Goal: Task Accomplishment & Management: Manage account settings

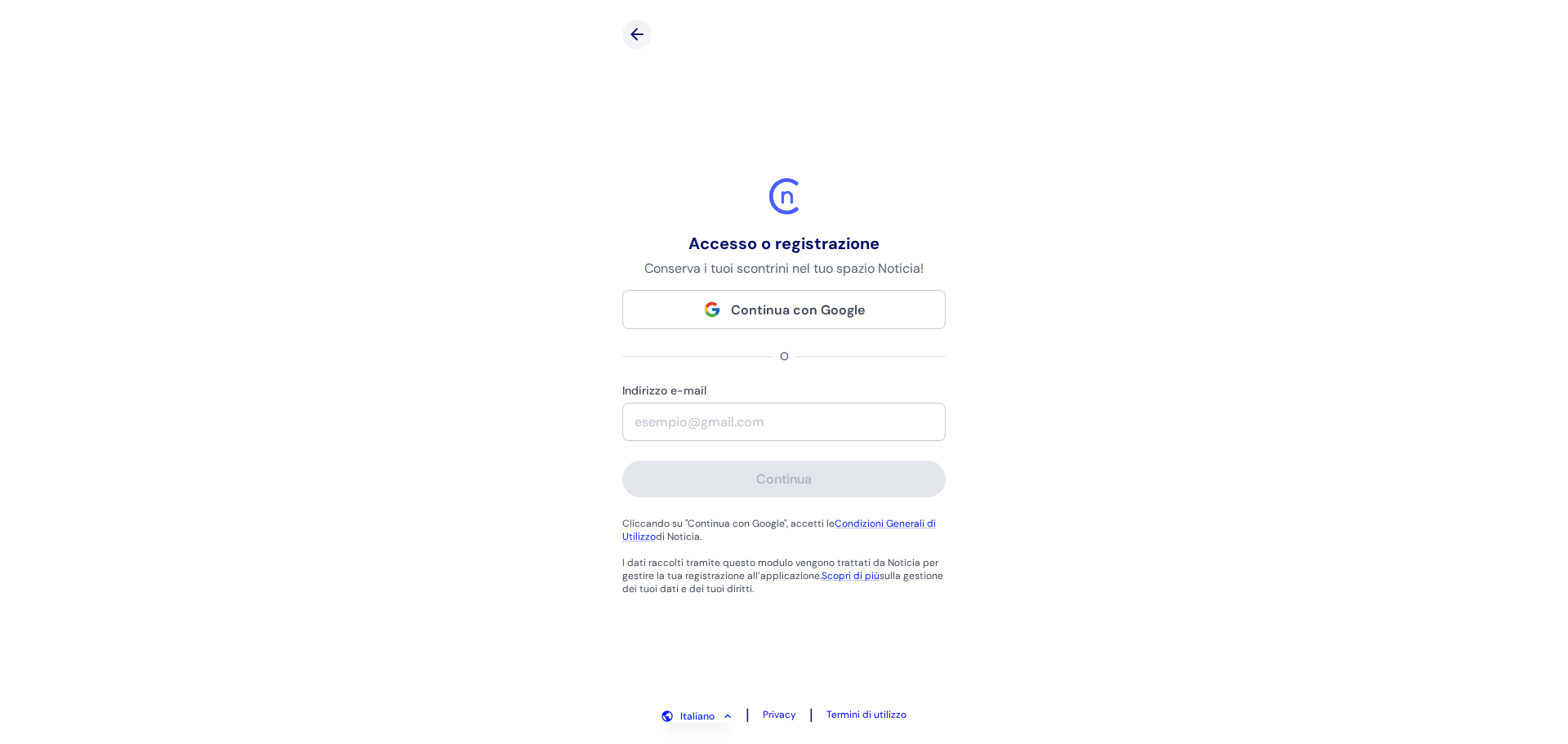
click at [769, 317] on span "Continua con Google" at bounding box center [798, 310] width 134 height 17
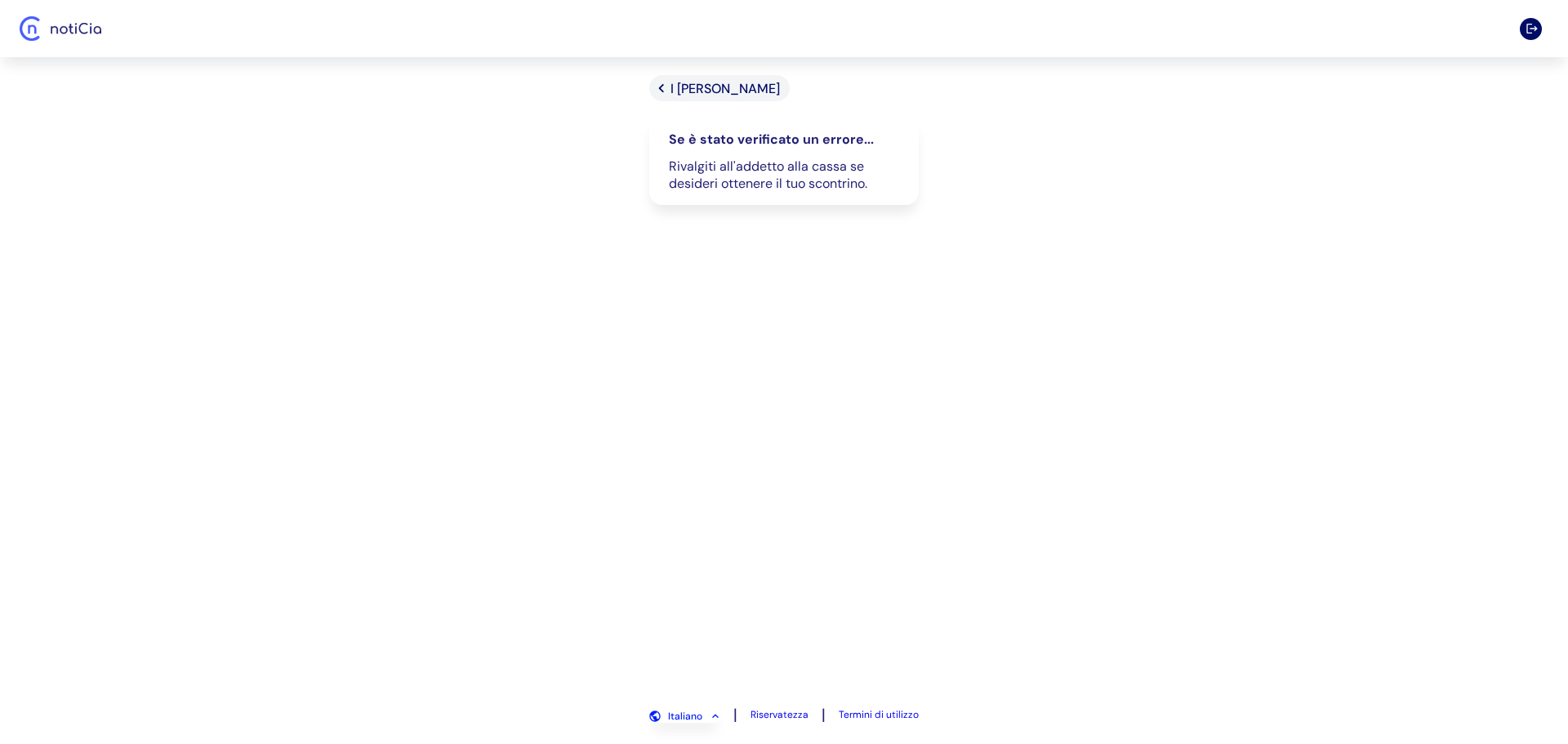
click at [678, 91] on font "I miei Scontrini" at bounding box center [726, 89] width 110 height 17
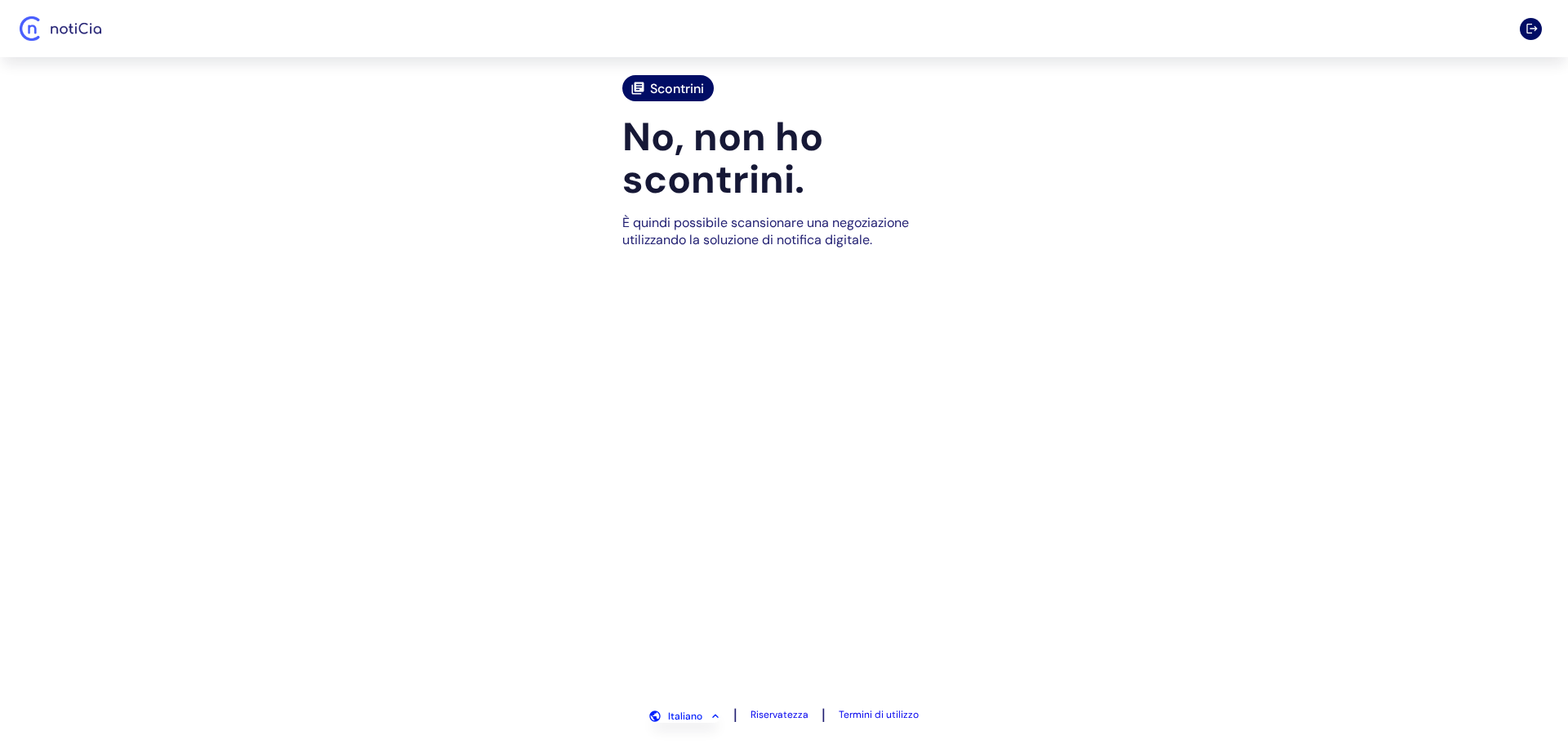
click at [659, 90] on font "Scontrini" at bounding box center [678, 89] width 54 height 17
